Goal: Information Seeking & Learning: Learn about a topic

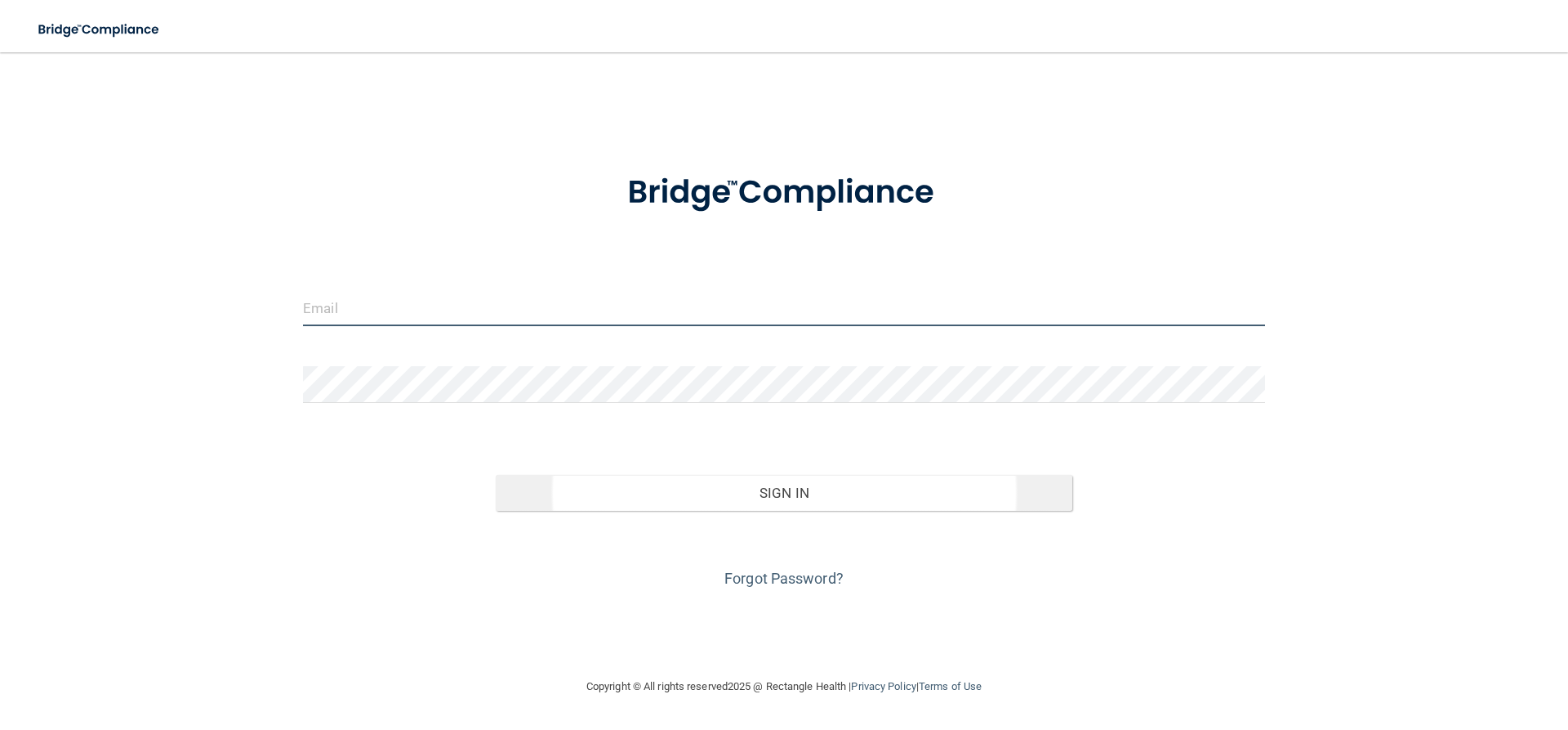
type input "[EMAIL_ADDRESS][DOMAIN_NAME]"
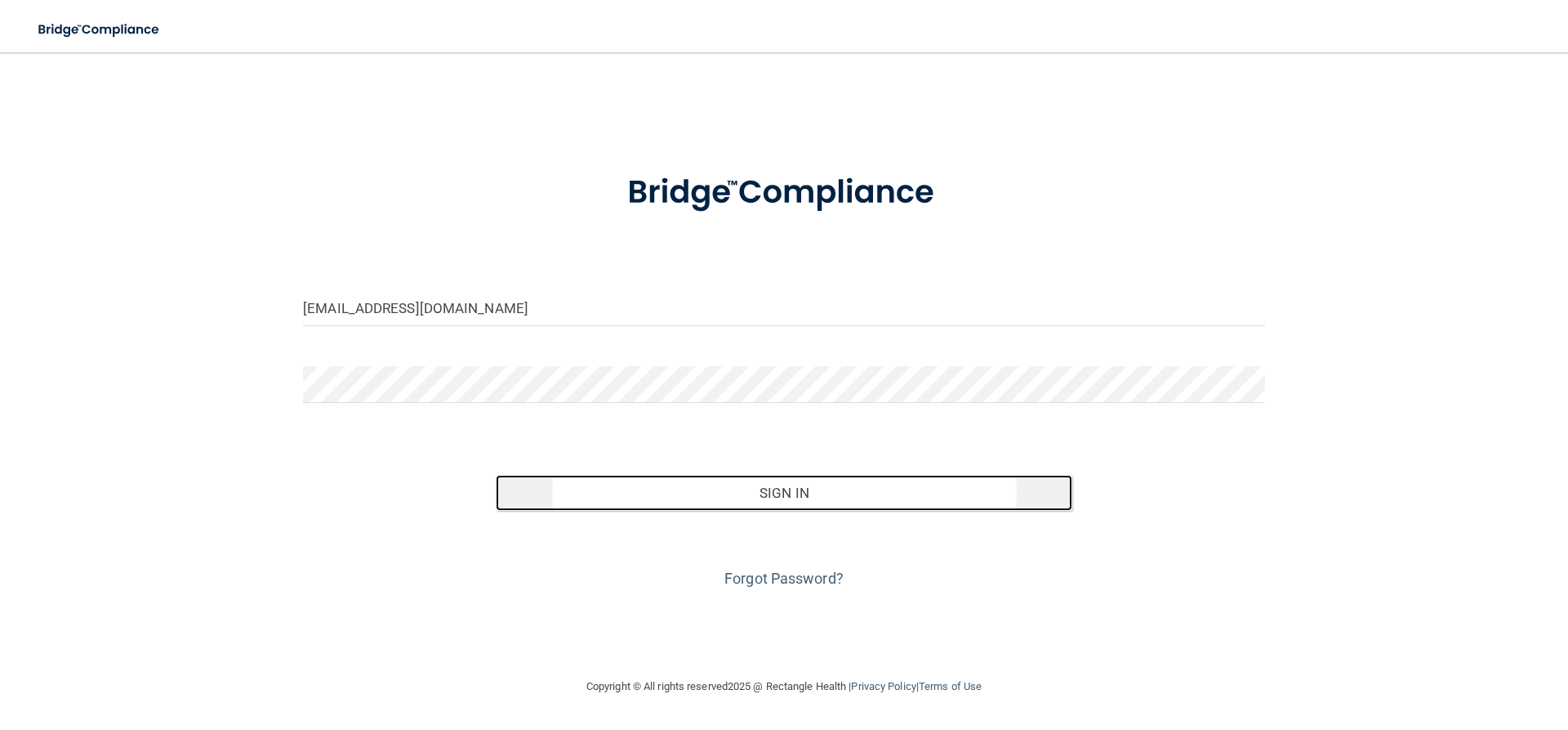
click at [759, 489] on button "Sign In" at bounding box center [784, 493] width 578 height 36
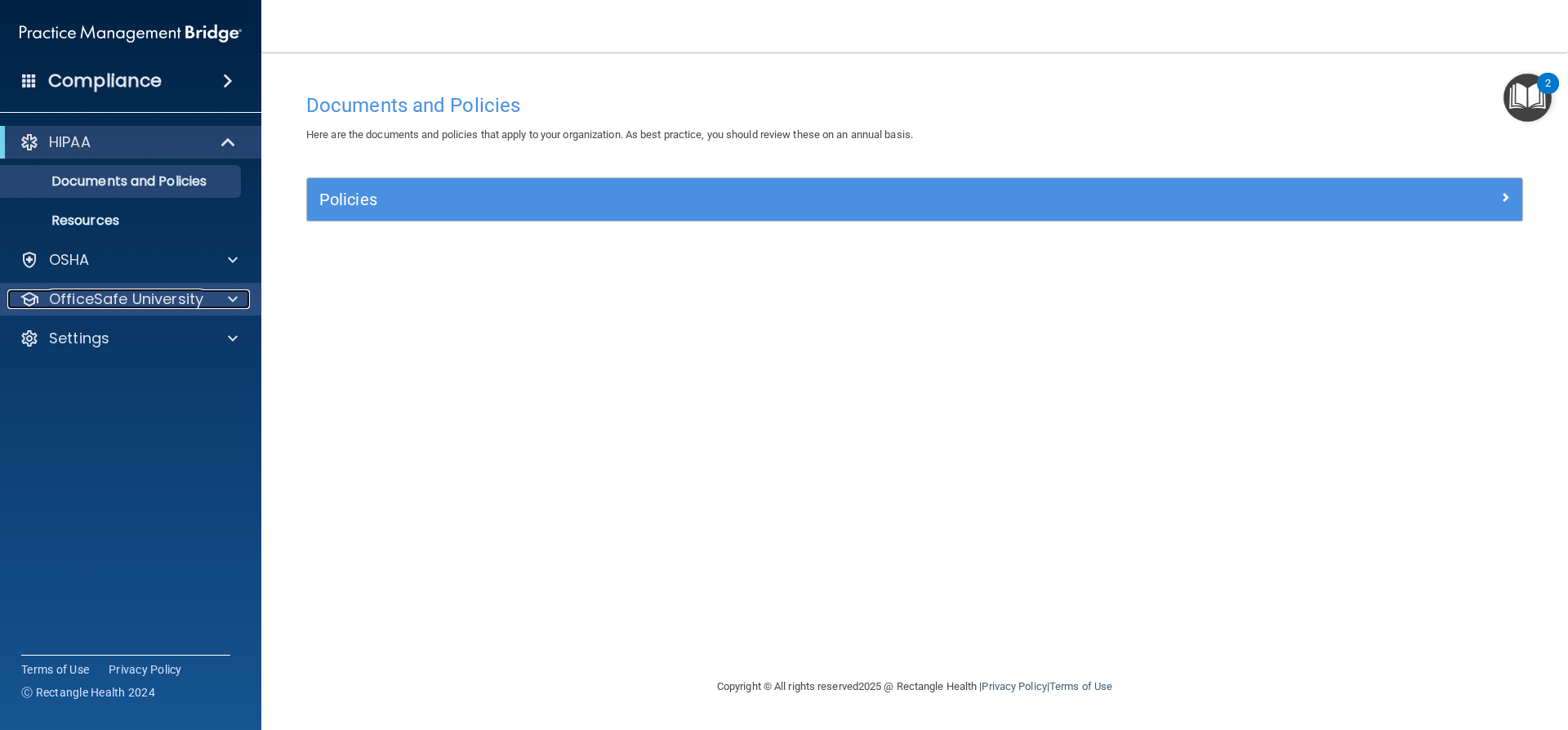
click at [165, 295] on p "OfficeSafe University" at bounding box center [127, 299] width 154 height 20
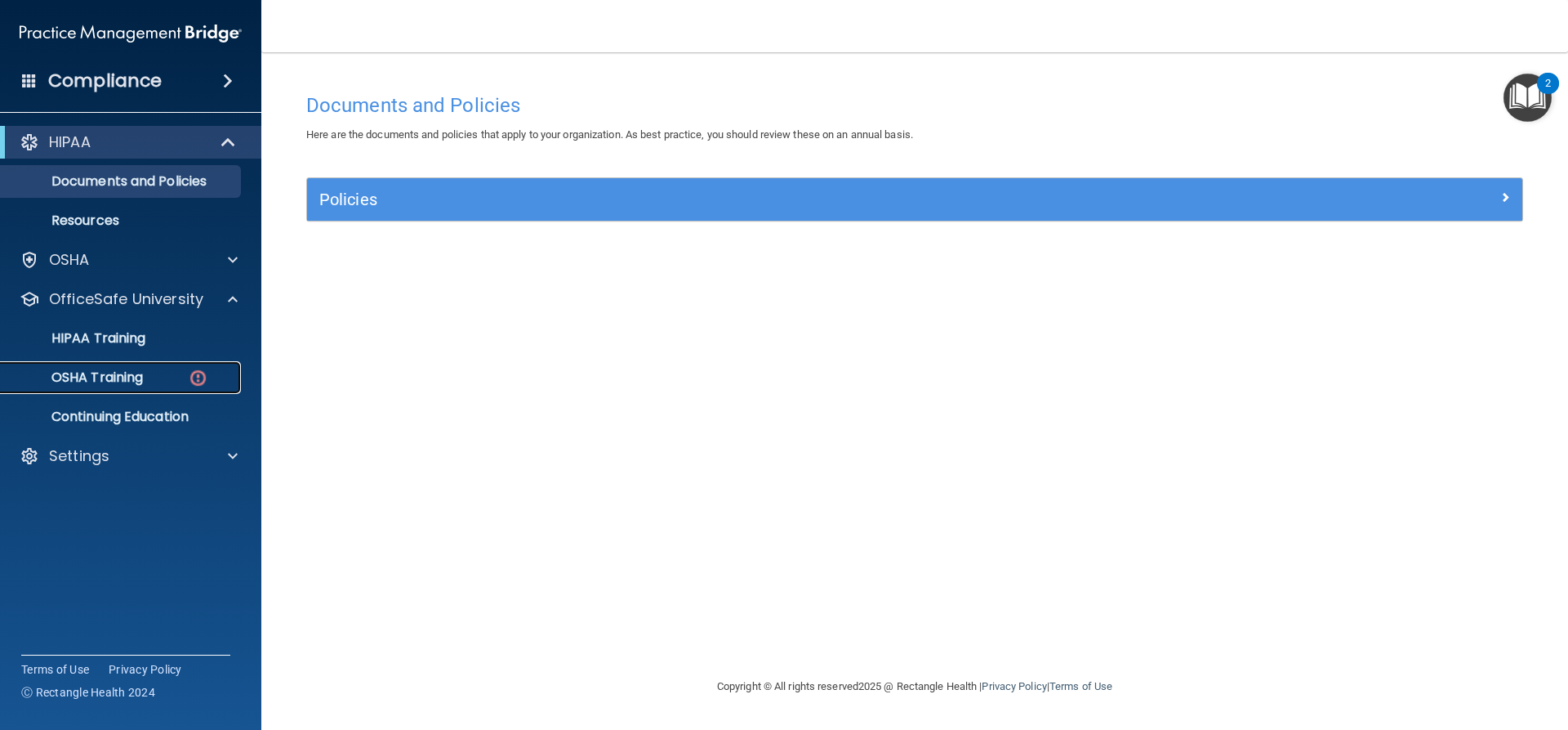
click at [199, 381] on img at bounding box center [197, 377] width 20 height 20
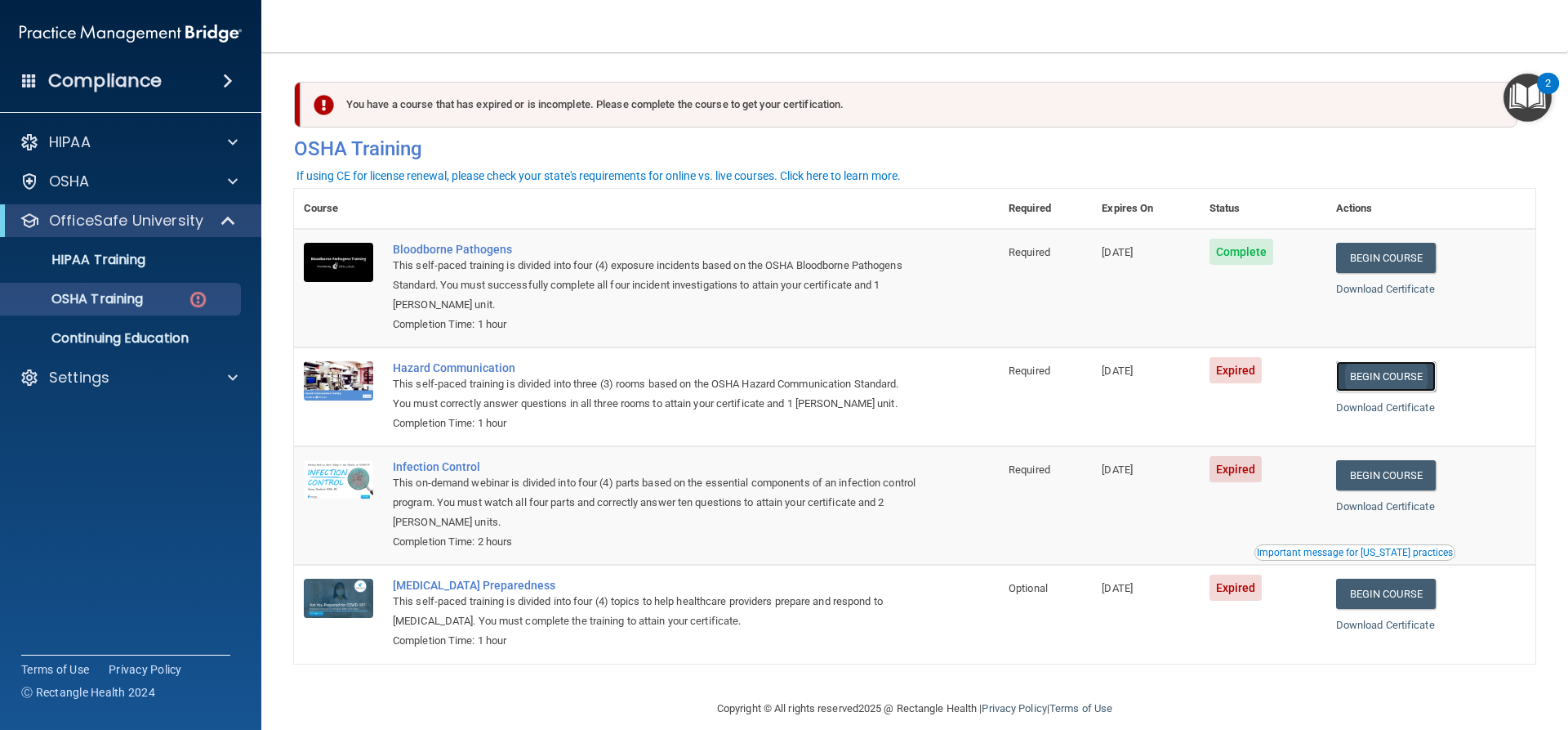
click at [1388, 379] on link "Begin Course" at bounding box center [1385, 376] width 100 height 30
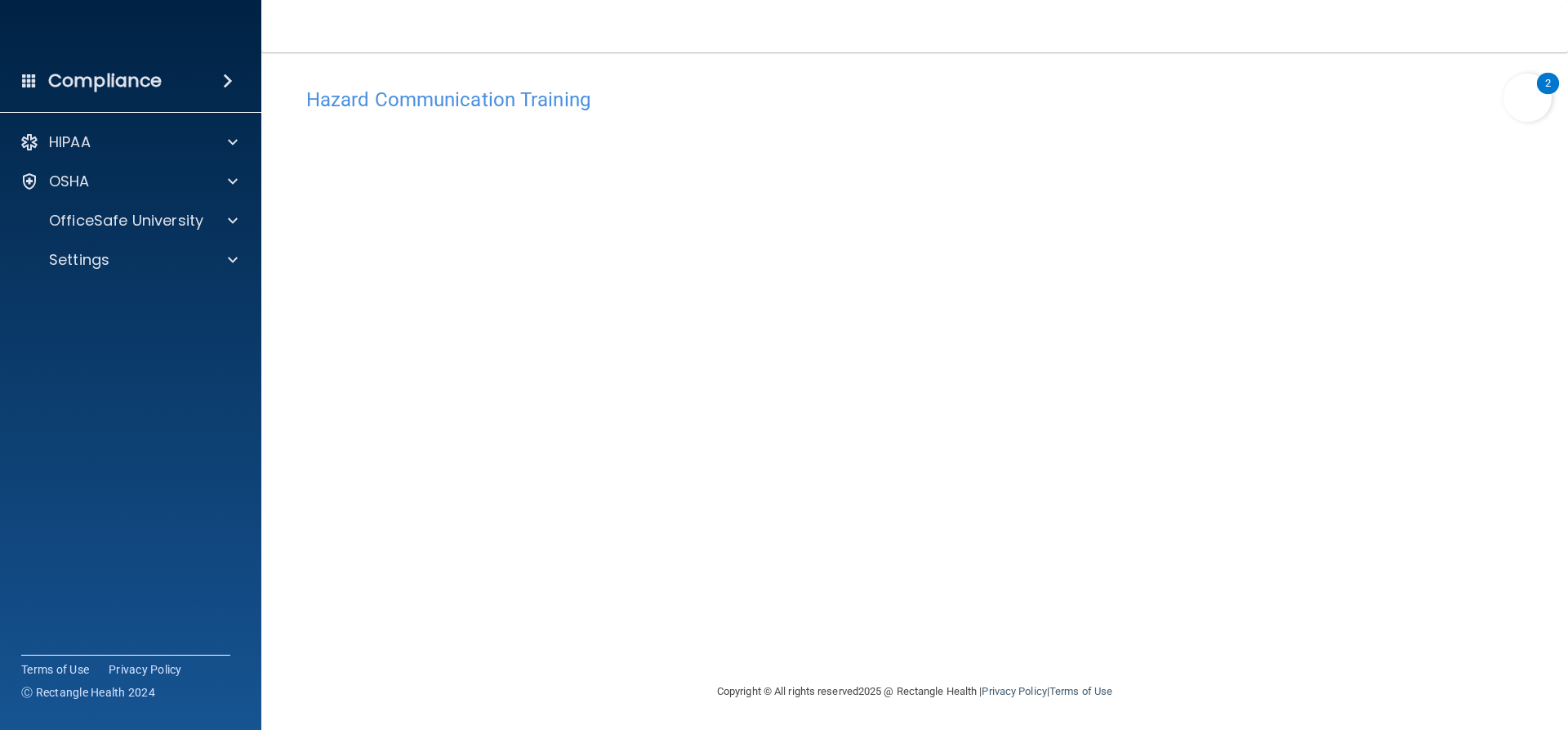
scroll to position [7, 0]
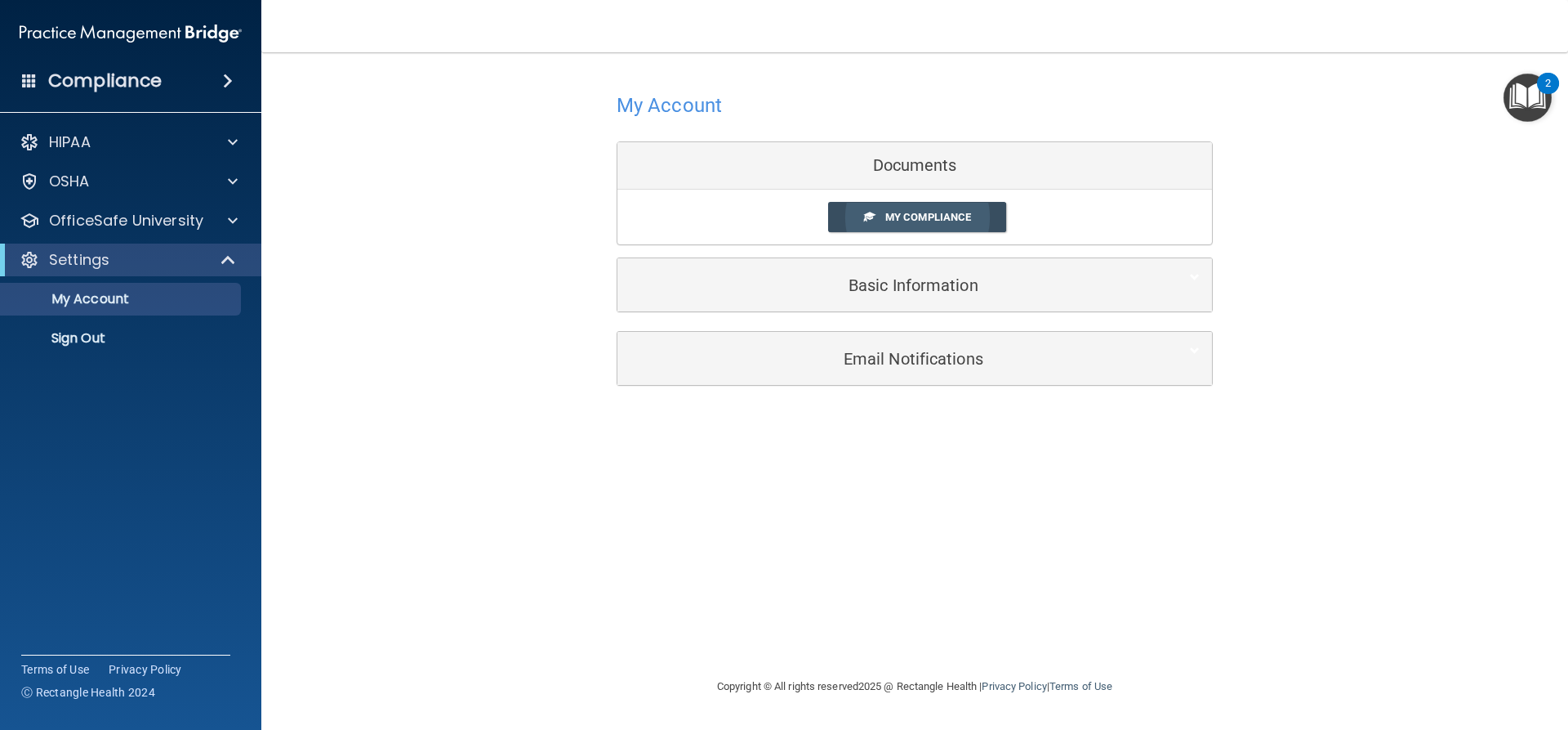
click at [927, 215] on span "My Compliance" at bounding box center [929, 216] width 86 height 12
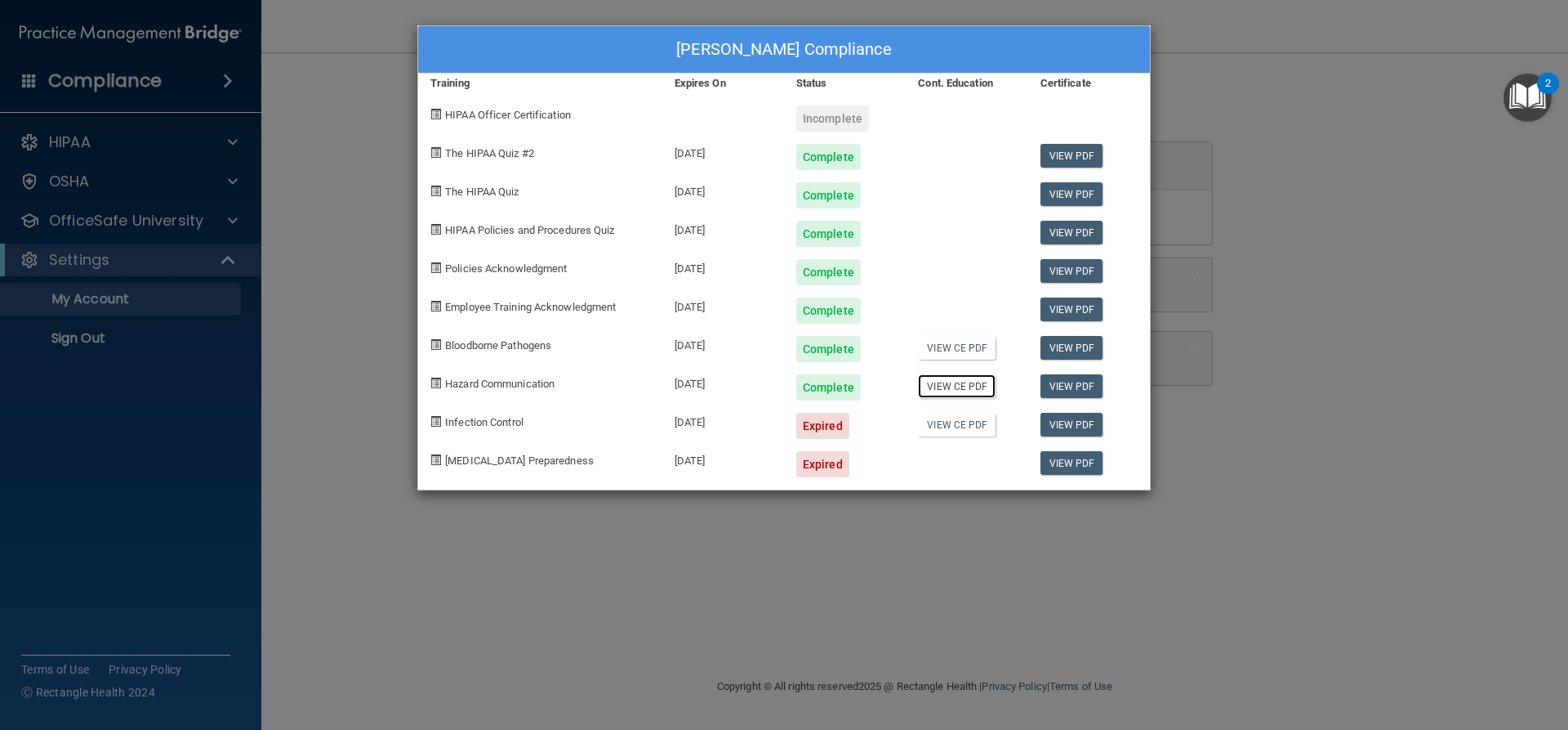
click at [956, 389] on link "View CE PDF" at bounding box center [957, 385] width 78 height 24
